Goal: Task Accomplishment & Management: Use online tool/utility

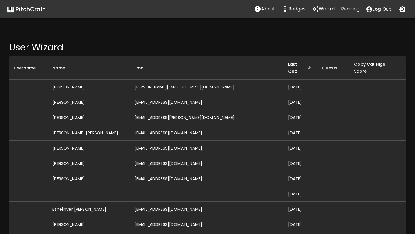
click at [194, 82] on td "[PERSON_NAME][EMAIL_ADDRESS][DOMAIN_NAME]" at bounding box center [207, 87] width 154 height 15
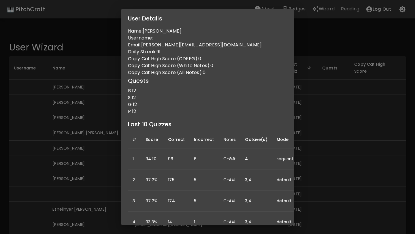
click at [307, 121] on div "User Details Name: [PERSON_NAME] Username: Email: [PERSON_NAME][EMAIL_ADDRESS][…" at bounding box center [207, 117] width 415 height 234
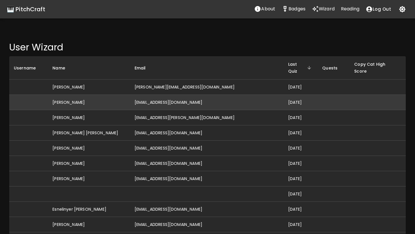
click at [180, 97] on td "[EMAIL_ADDRESS][DOMAIN_NAME]" at bounding box center [207, 102] width 154 height 15
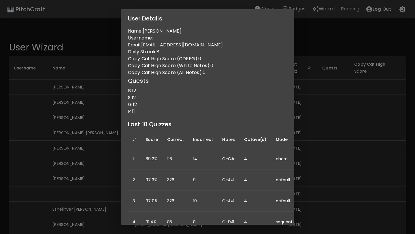
click at [309, 107] on div "User Details Name: [PERSON_NAME] Username: Email: [EMAIL_ADDRESS][DOMAIN_NAME] …" at bounding box center [207, 117] width 415 height 234
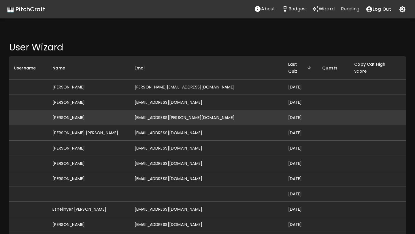
click at [172, 113] on td "[EMAIL_ADDRESS][PERSON_NAME][DOMAIN_NAME]" at bounding box center [207, 117] width 154 height 15
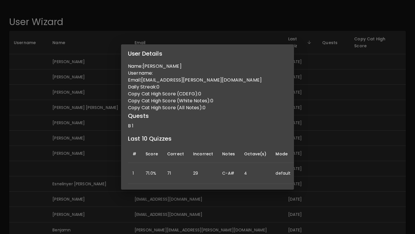
scroll to position [25, 0]
click at [326, 116] on div "User Details Name: Aidan Groth Username: Email: aidan.groth@gmail.com Daily Str…" at bounding box center [207, 117] width 415 height 234
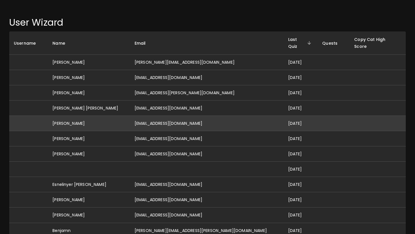
click at [159, 116] on td "[EMAIL_ADDRESS][DOMAIN_NAME]" at bounding box center [207, 123] width 154 height 15
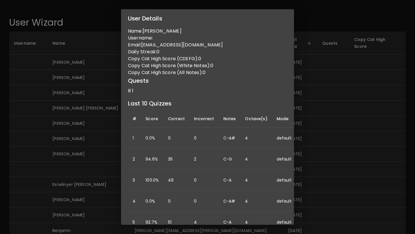
click at [311, 118] on div "User Details Name: Isabella Bailey Username: Email: izziebailey2012@gmail.com D…" at bounding box center [207, 117] width 415 height 234
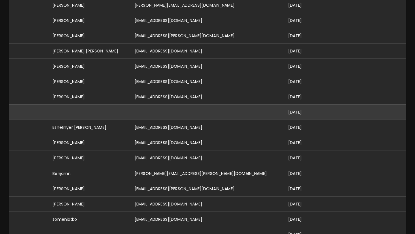
scroll to position [86, 0]
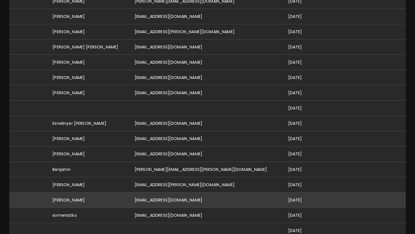
click at [175, 192] on td "[EMAIL_ADDRESS][DOMAIN_NAME]" at bounding box center [207, 199] width 154 height 15
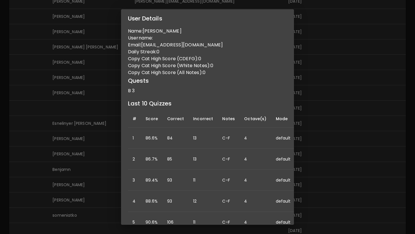
click at [314, 133] on div "User Details Name: [PERSON_NAME] Username: Email: [PERSON_NAME][EMAIL_ADDRESS][…" at bounding box center [207, 117] width 415 height 234
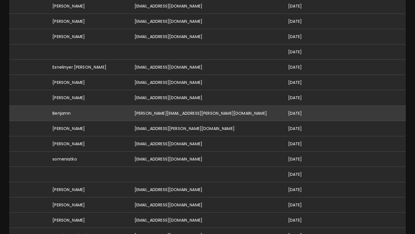
scroll to position [152, 0]
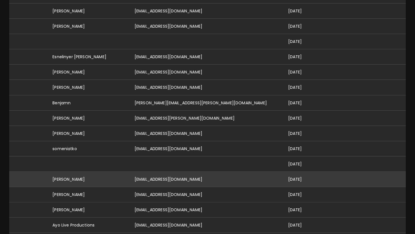
click at [189, 171] on td "[EMAIL_ADDRESS][DOMAIN_NAME]" at bounding box center [207, 178] width 154 height 15
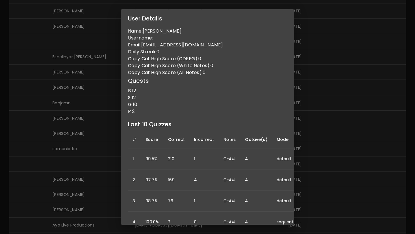
click at [321, 126] on div "User Details Name: Lukas Taylor Username: Email: lukastaylor0516@gmail.com Dail…" at bounding box center [207, 117] width 415 height 234
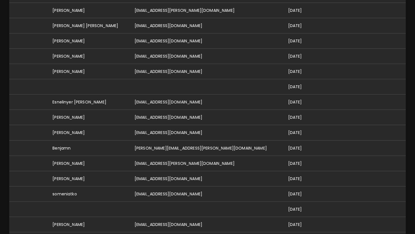
scroll to position [0, 0]
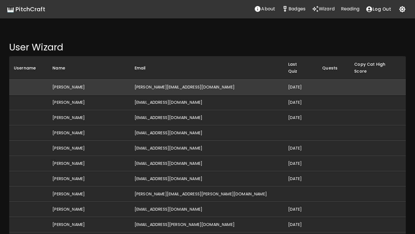
click at [164, 84] on td "[PERSON_NAME][EMAIL_ADDRESS][DOMAIN_NAME]" at bounding box center [207, 87] width 154 height 15
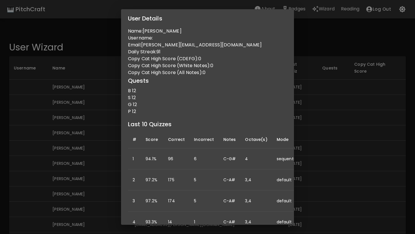
click at [115, 127] on div "User Details Name: [PERSON_NAME] Username: Email: [PERSON_NAME][EMAIL_ADDRESS][…" at bounding box center [207, 117] width 415 height 234
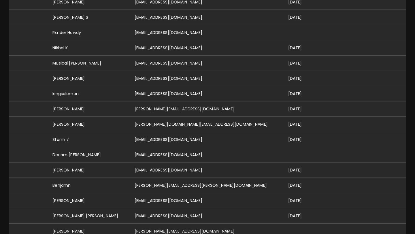
scroll to position [730, 0]
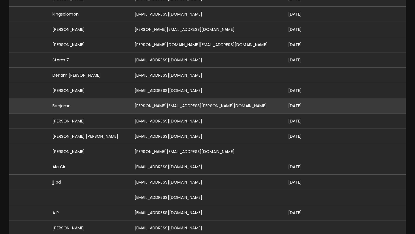
click at [161, 98] on td "[PERSON_NAME][EMAIL_ADDRESS][PERSON_NAME][DOMAIN_NAME]" at bounding box center [207, 105] width 154 height 15
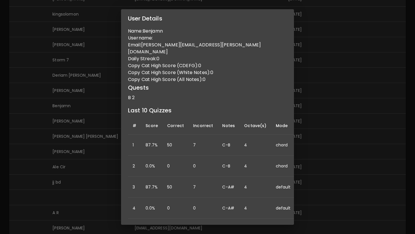
click at [90, 144] on div "User Details Name: Benjamn Username: Email: benjamin.s.sandler@gmail.com Daily …" at bounding box center [207, 117] width 415 height 234
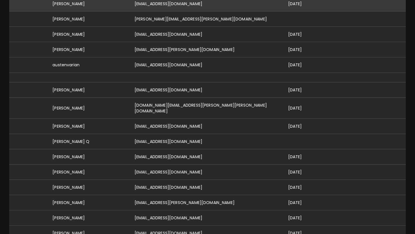
scroll to position [462, 0]
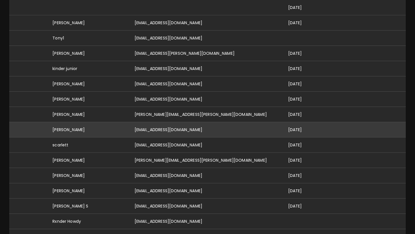
click at [165, 122] on td "[EMAIL_ADDRESS][DOMAIN_NAME]" at bounding box center [207, 129] width 154 height 15
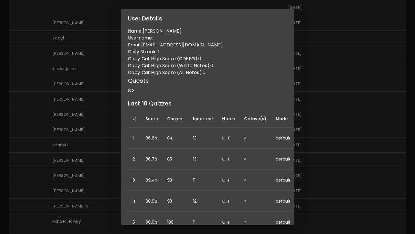
click at [330, 97] on div "User Details Name: Ashley Varian Username: Email: ashleymovold@gmail.com Daily …" at bounding box center [207, 117] width 415 height 234
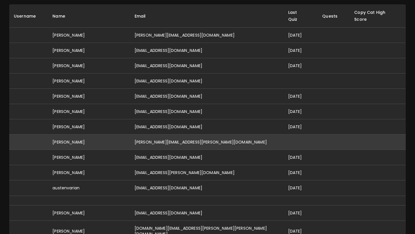
scroll to position [0, 0]
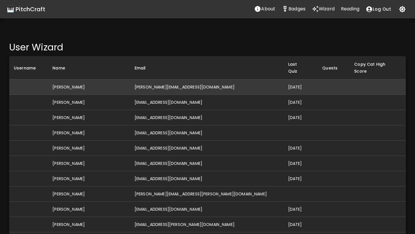
click at [175, 81] on td "[PERSON_NAME][EMAIL_ADDRESS][DOMAIN_NAME]" at bounding box center [207, 87] width 154 height 15
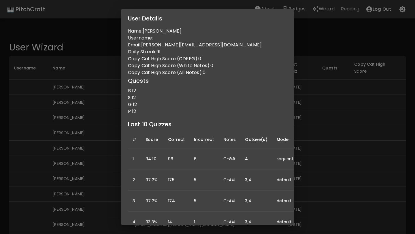
click at [312, 79] on div "User Details Name: [PERSON_NAME] Username: Email: [PERSON_NAME][EMAIL_ADDRESS][…" at bounding box center [207, 117] width 415 height 234
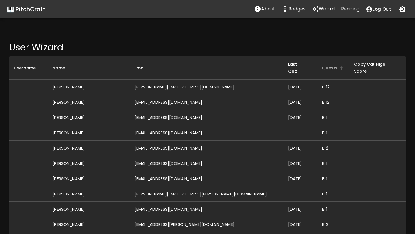
click at [322, 65] on span "Quests" at bounding box center [333, 68] width 23 height 7
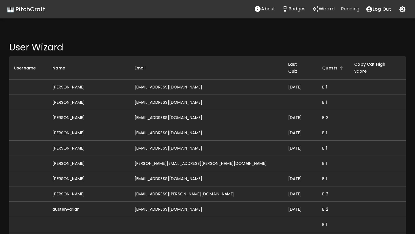
click at [322, 65] on span "Quests" at bounding box center [333, 68] width 23 height 7
click at [322, 67] on span "Quests" at bounding box center [333, 68] width 23 height 7
click at [288, 61] on span "Last Quiz" at bounding box center [300, 68] width 25 height 14
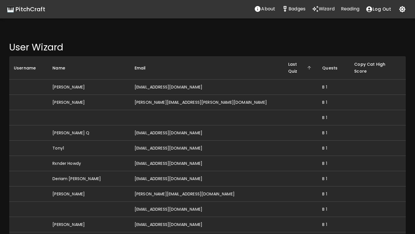
click at [288, 61] on span "Last Quiz" at bounding box center [300, 68] width 25 height 14
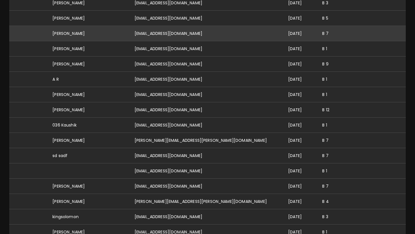
scroll to position [407, 0]
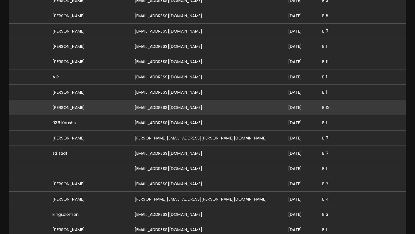
click at [199, 100] on td "[EMAIL_ADDRESS][DOMAIN_NAME]" at bounding box center [207, 107] width 154 height 15
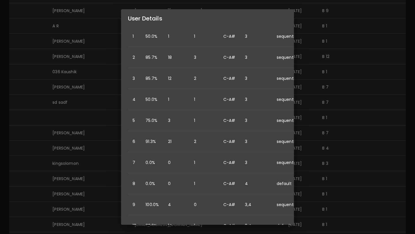
scroll to position [0, 0]
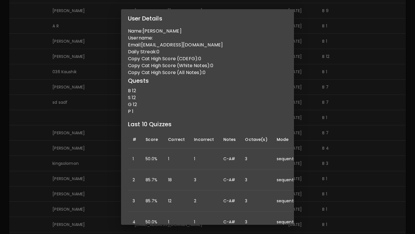
click at [328, 88] on div "User Details Name: [PERSON_NAME] Username: Email: [EMAIL_ADDRESS][DOMAIN_NAME] …" at bounding box center [207, 117] width 415 height 234
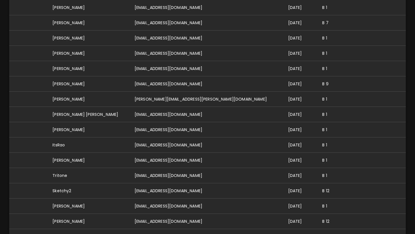
scroll to position [685, 0]
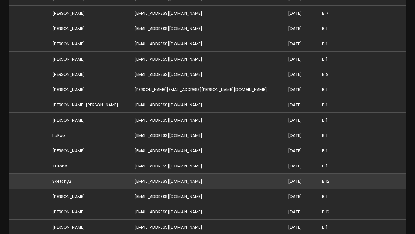
click at [185, 174] on td "[EMAIL_ADDRESS][DOMAIN_NAME]" at bounding box center [207, 181] width 154 height 15
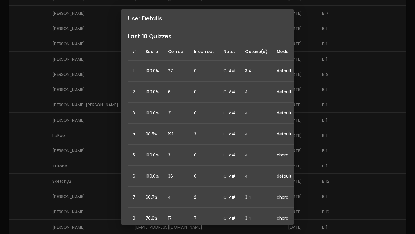
scroll to position [0, 0]
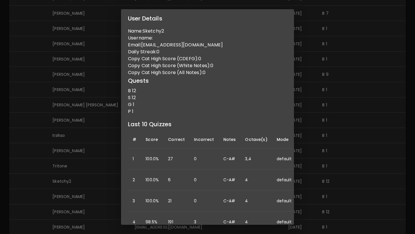
click at [337, 130] on div "User Details Name: Sketchy2 Username: Email: sk2tchy@gmail.com Daily Streak: 0 …" at bounding box center [207, 117] width 415 height 234
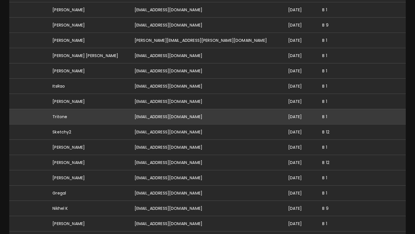
scroll to position [746, 0]
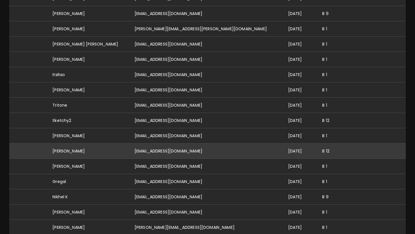
click at [193, 145] on td "[EMAIL_ADDRESS][DOMAIN_NAME]" at bounding box center [207, 150] width 154 height 15
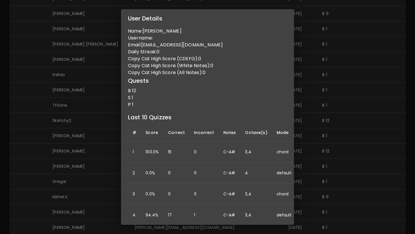
click at [311, 127] on div "User Details Name: Exel Amadeo Tingkir Username: Email: amadeoexel@gmail.com Da…" at bounding box center [207, 117] width 415 height 234
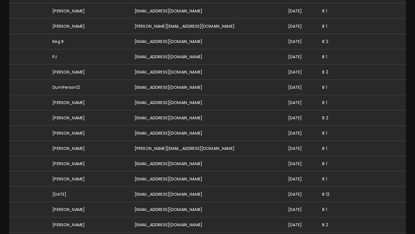
scroll to position [949, 0]
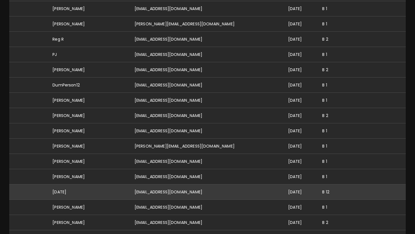
click at [189, 184] on td "[EMAIL_ADDRESS][DOMAIN_NAME]" at bounding box center [207, 191] width 154 height 15
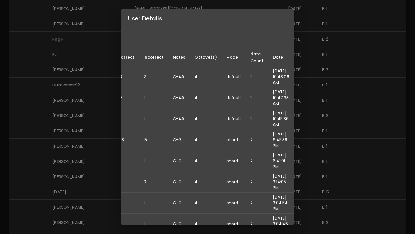
scroll to position [82, 0]
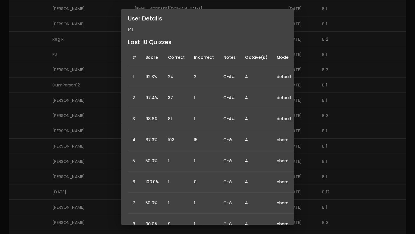
click at [331, 127] on div "User Details Name: Friday The 13th Username: Email: rocketwood@icloud.com Daily…" at bounding box center [207, 117] width 415 height 234
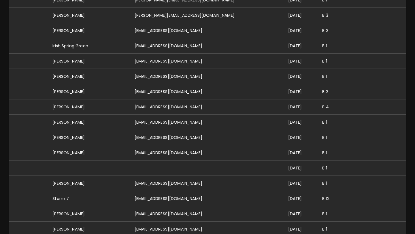
scroll to position [1907, 0]
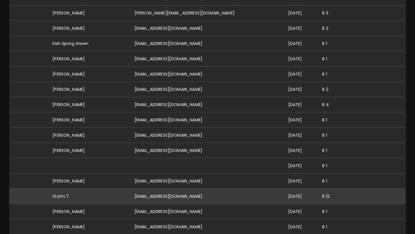
click at [186, 192] on td "[EMAIL_ADDRESS][DOMAIN_NAME]" at bounding box center [207, 196] width 154 height 15
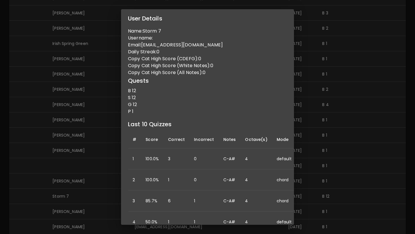
click at [347, 153] on div "User Details Name: Storm 7 Username: Email: storm7avmns@gmail.com Daily Streak:…" at bounding box center [207, 117] width 415 height 234
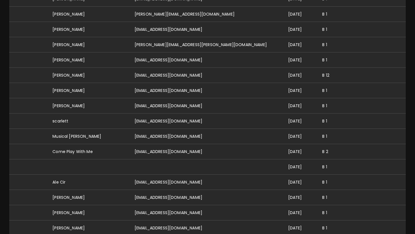
scroll to position [2287, 0]
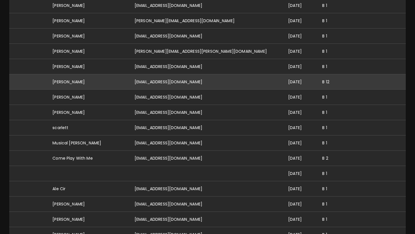
click at [178, 74] on td "[EMAIL_ADDRESS][DOMAIN_NAME]" at bounding box center [207, 81] width 154 height 15
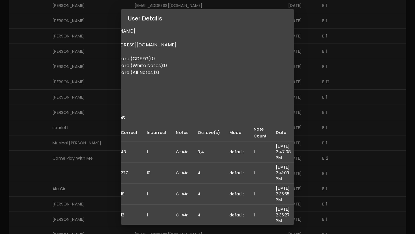
scroll to position [0, 0]
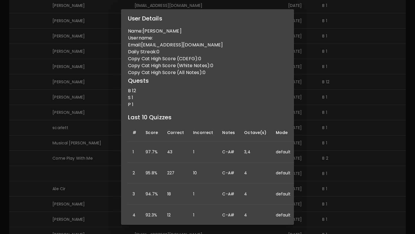
click at [335, 122] on div "User Details Name: Neil Smith Username: Email: ns159718@gmail.com Daily Streak:…" at bounding box center [207, 117] width 415 height 234
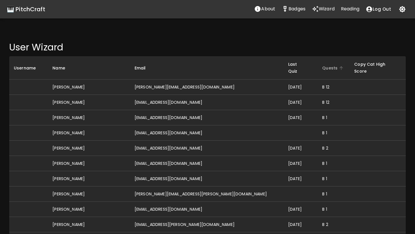
click at [322, 66] on span "Quests" at bounding box center [333, 68] width 23 height 7
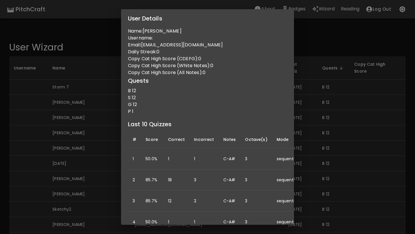
click at [307, 36] on div "User Details Name: [PERSON_NAME] Username: Email: [EMAIL_ADDRESS][DOMAIN_NAME] …" at bounding box center [207, 117] width 415 height 234
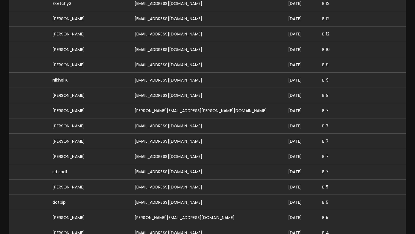
scroll to position [199, 0]
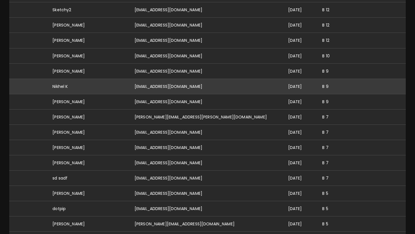
click at [177, 81] on td "[EMAIL_ADDRESS][DOMAIN_NAME]" at bounding box center [207, 86] width 154 height 15
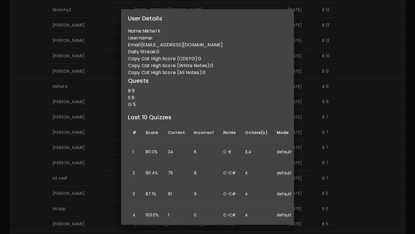
click at [89, 115] on div "User Details Name: Nikhel K Username: Email: [EMAIL_ADDRESS][DOMAIN_NAME] Daily…" at bounding box center [207, 117] width 415 height 234
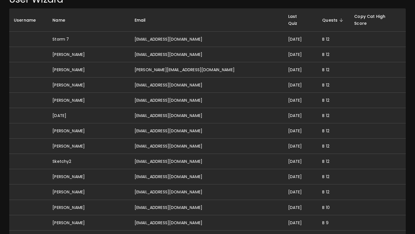
scroll to position [0, 0]
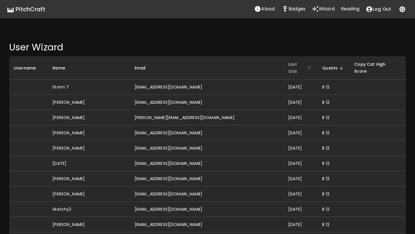
click at [288, 65] on span "Last Quiz" at bounding box center [300, 68] width 25 height 14
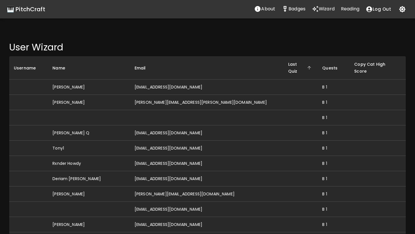
click at [288, 65] on span "Last Quiz" at bounding box center [300, 68] width 25 height 14
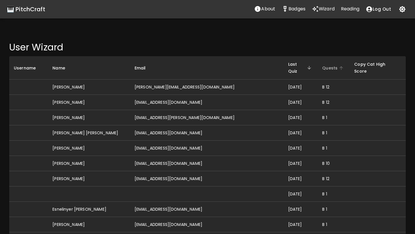
click at [322, 65] on span "Quests" at bounding box center [333, 68] width 23 height 7
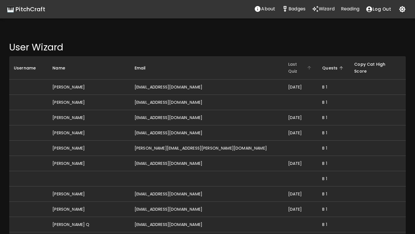
click at [288, 65] on span "Last Quiz" at bounding box center [300, 68] width 25 height 14
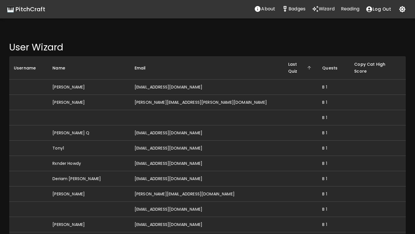
click at [288, 65] on span "Last Quiz" at bounding box center [300, 68] width 25 height 14
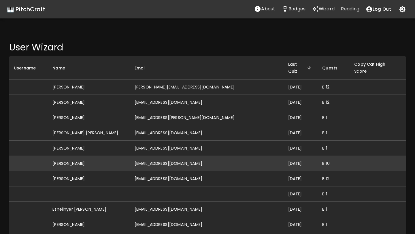
click at [190, 158] on td "[EMAIL_ADDRESS][DOMAIN_NAME]" at bounding box center [207, 163] width 154 height 15
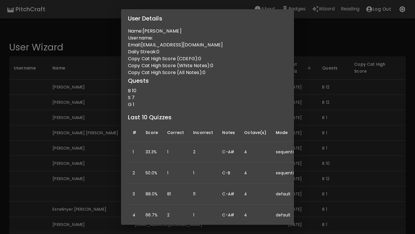
click at [324, 91] on div "User Details Name: [PERSON_NAME] Username: Email: [EMAIL_ADDRESS][DOMAIN_NAME] …" at bounding box center [207, 117] width 415 height 234
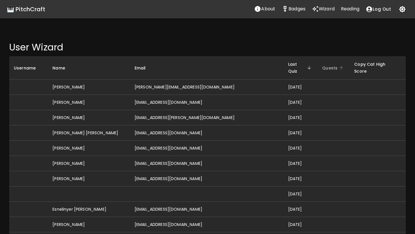
click at [322, 65] on span "Quests" at bounding box center [333, 68] width 23 height 7
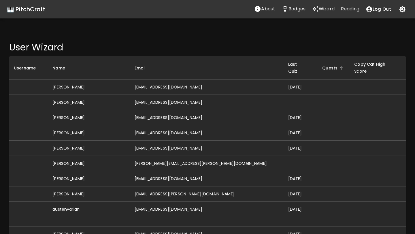
click at [322, 65] on span "Quests" at bounding box center [333, 68] width 23 height 7
click at [288, 64] on span "Last Quiz" at bounding box center [300, 68] width 25 height 14
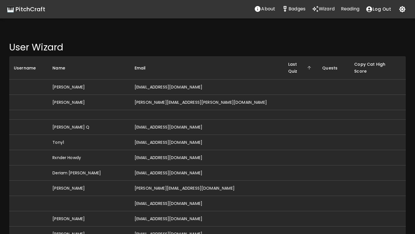
click at [288, 64] on span "Last Quiz" at bounding box center [300, 68] width 25 height 14
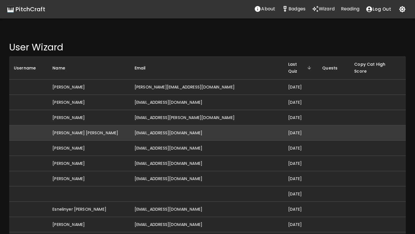
click at [185, 127] on td "[EMAIL_ADDRESS][DOMAIN_NAME]" at bounding box center [207, 132] width 154 height 15
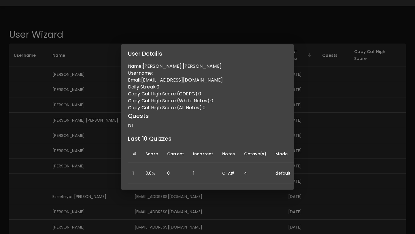
scroll to position [12, 0]
click at [110, 158] on div "User Details Name: [PERSON_NAME] [PERSON_NAME] Username: Email: [EMAIL_ADDRESS]…" at bounding box center [207, 117] width 415 height 234
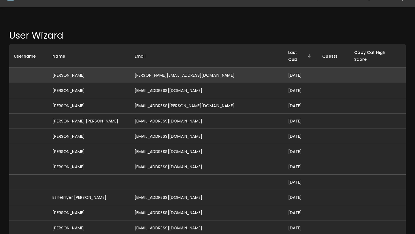
click at [170, 70] on td "[PERSON_NAME][EMAIL_ADDRESS][DOMAIN_NAME]" at bounding box center [207, 75] width 154 height 15
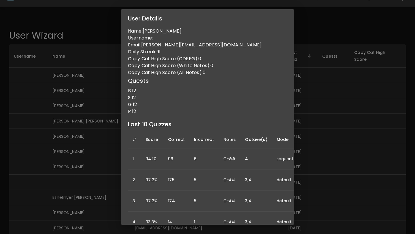
click at [319, 132] on div "User Details Name: [PERSON_NAME] Username: Email: [PERSON_NAME][EMAIL_ADDRESS][…" at bounding box center [207, 117] width 415 height 234
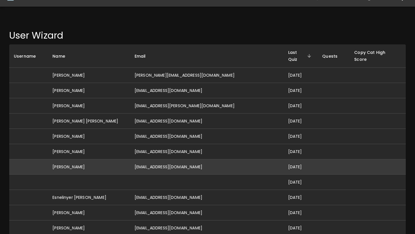
click at [172, 159] on td "[EMAIL_ADDRESS][DOMAIN_NAME]" at bounding box center [207, 166] width 154 height 15
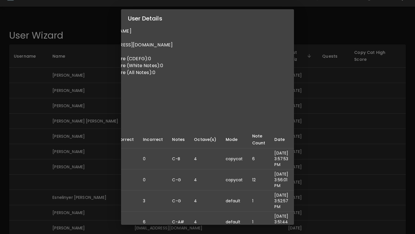
scroll to position [0, 0]
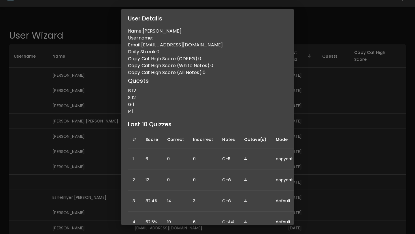
click at [303, 124] on div "User Details Name: [PERSON_NAME] Username: Email: [EMAIL_ADDRESS][DOMAIN_NAME] …" at bounding box center [207, 117] width 415 height 234
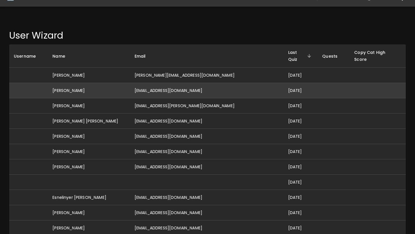
click at [184, 84] on td "[EMAIL_ADDRESS][DOMAIN_NAME]" at bounding box center [207, 90] width 154 height 15
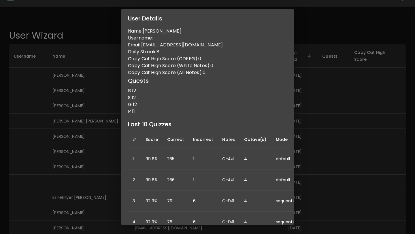
click at [306, 96] on div "User Details Name: [PERSON_NAME] Username: Email: [EMAIL_ADDRESS][DOMAIN_NAME] …" at bounding box center [207, 117] width 415 height 234
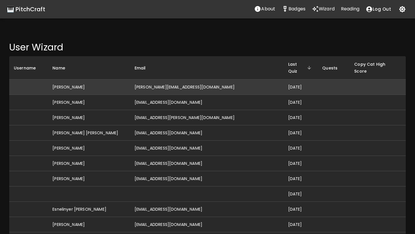
click at [186, 83] on td "[PERSON_NAME][EMAIL_ADDRESS][DOMAIN_NAME]" at bounding box center [207, 87] width 154 height 15
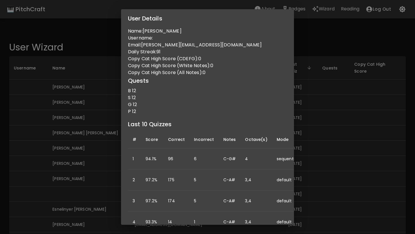
click at [313, 125] on div "User Details Name: [PERSON_NAME] Username: Email: [PERSON_NAME][EMAIL_ADDRESS][…" at bounding box center [207, 117] width 415 height 234
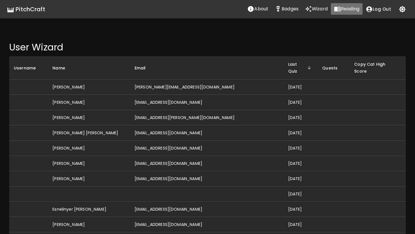
click at [343, 9] on p "Reading" at bounding box center [350, 8] width 18 height 7
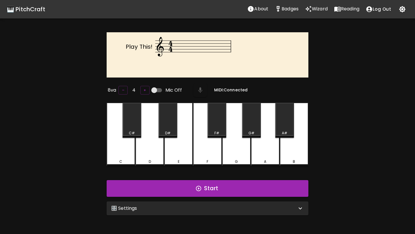
click at [313, 8] on p "Wizard" at bounding box center [320, 8] width 16 height 7
